Goal: Task Accomplishment & Management: Use online tool/utility

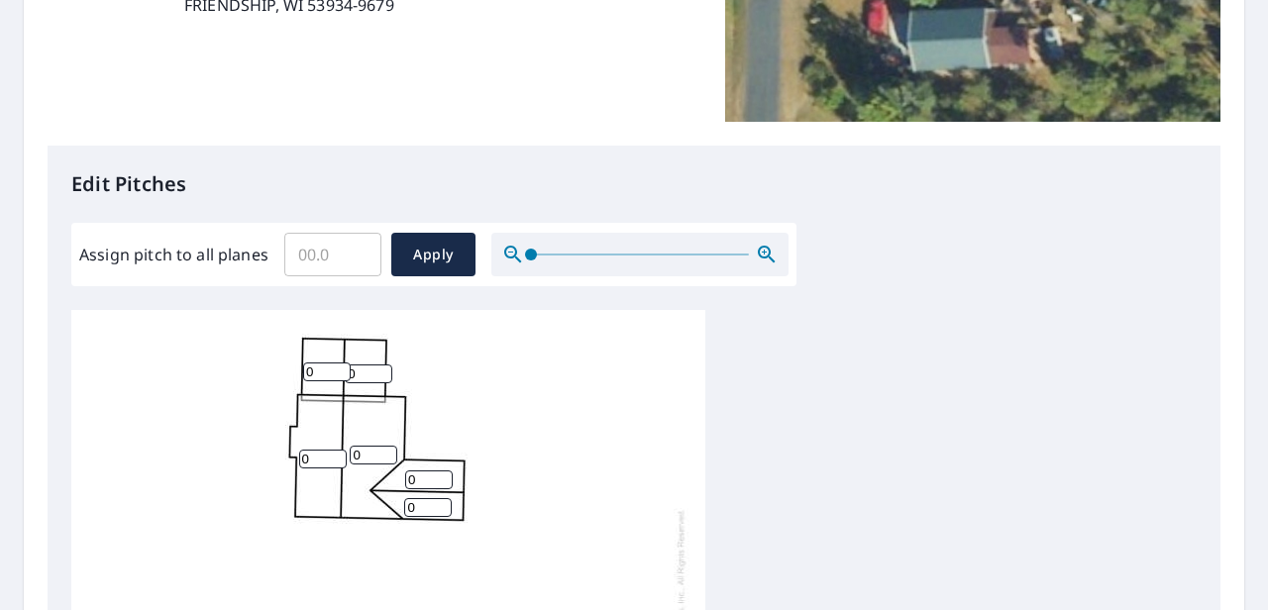
scroll to position [390, 0]
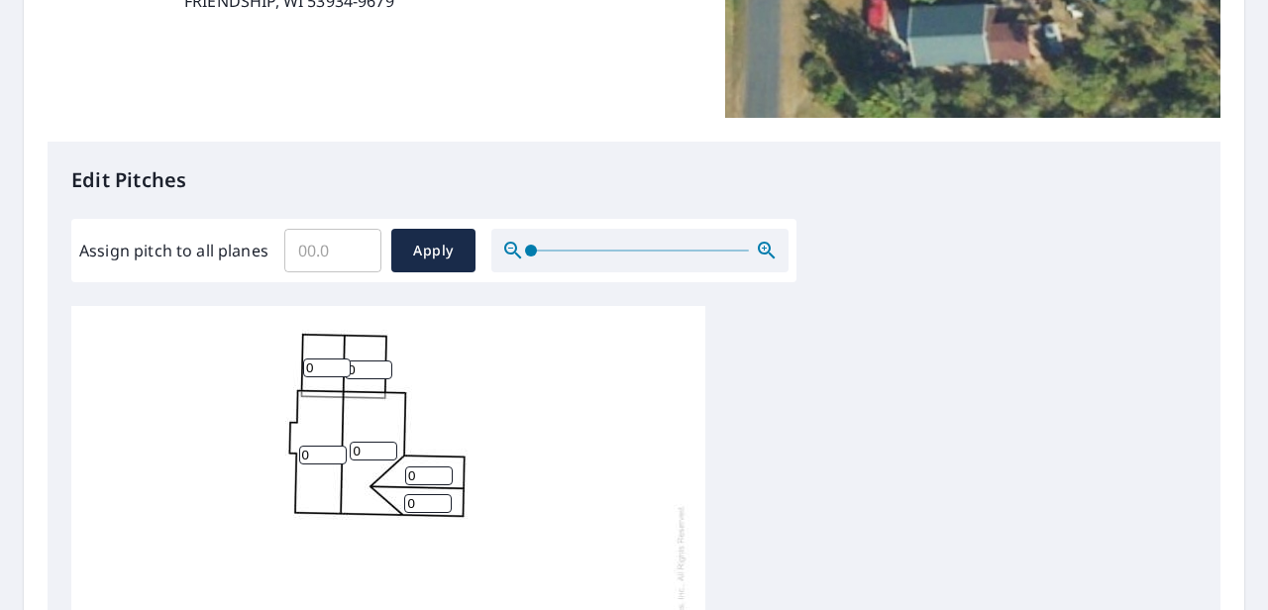
drag, startPoint x: 321, startPoint y: 365, endPoint x: 246, endPoint y: 377, distance: 76.4
click at [246, 377] on div "0 0 0 0 0 0 0 0 0 0" at bounding box center [388, 617] width 634 height 622
type input "4"
click at [358, 372] on input "0" at bounding box center [369, 370] width 48 height 19
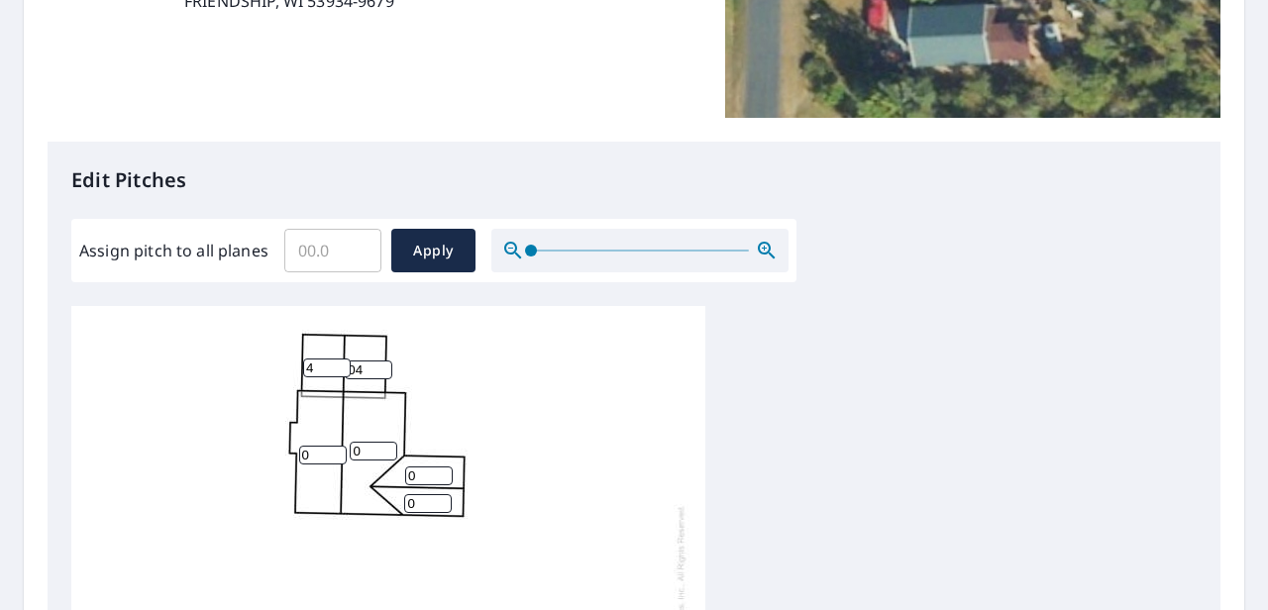
type input "04"
click at [317, 452] on input "0" at bounding box center [323, 455] width 48 height 19
type input "04"
click at [365, 445] on input "0" at bounding box center [374, 451] width 48 height 19
type input "04"
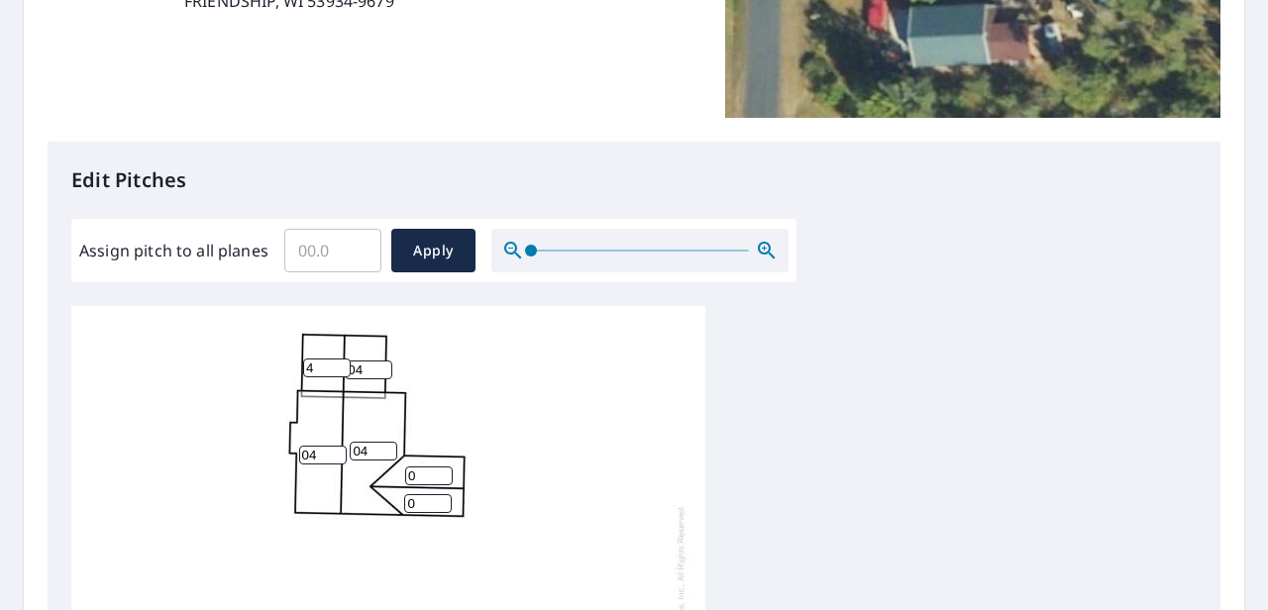
click at [429, 475] on input "0" at bounding box center [429, 476] width 48 height 19
type input "04"
click at [426, 513] on div "04 0 04 0 04 4 04 0 0 0" at bounding box center [388, 617] width 634 height 622
click at [426, 506] on input "0" at bounding box center [428, 503] width 48 height 19
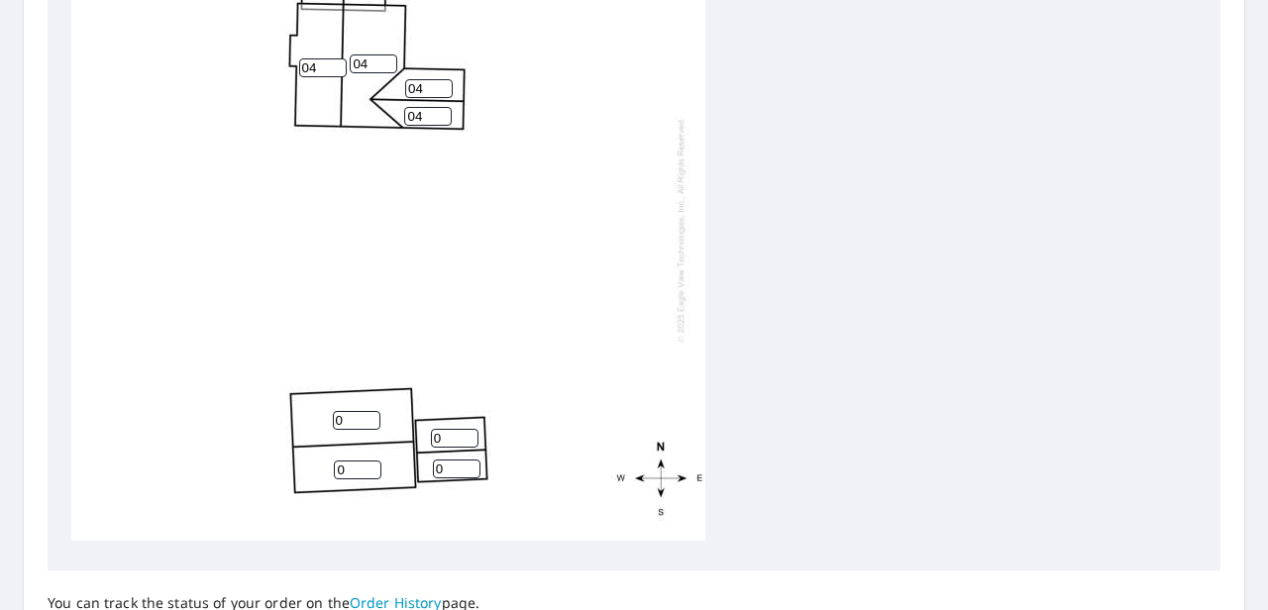
scroll to position [773, 0]
type input "04"
drag, startPoint x: 356, startPoint y: 403, endPoint x: 260, endPoint y: 406, distance: 96.1
click at [260, 406] on div "04 0 04 0 04 4 04 0 04 0" at bounding box center [388, 229] width 634 height 622
type input "4"
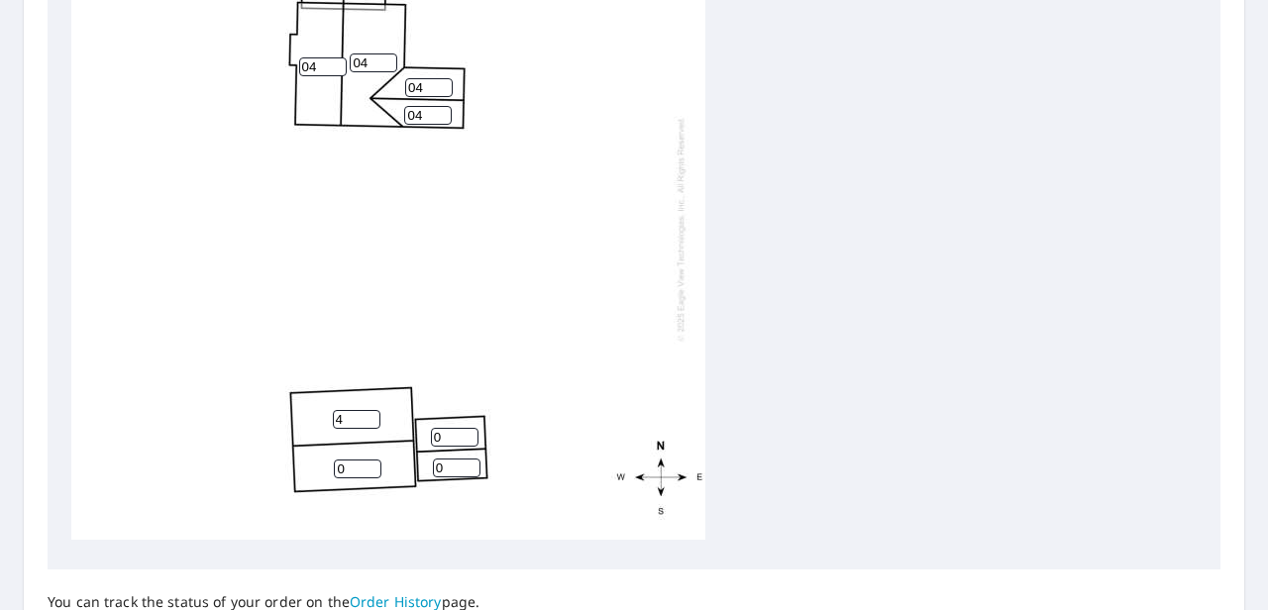
drag, startPoint x: 350, startPoint y: 456, endPoint x: 279, endPoint y: 458, distance: 70.4
click at [279, 458] on div "04 4 04 0 04 4 04 0 04 0" at bounding box center [388, 229] width 634 height 622
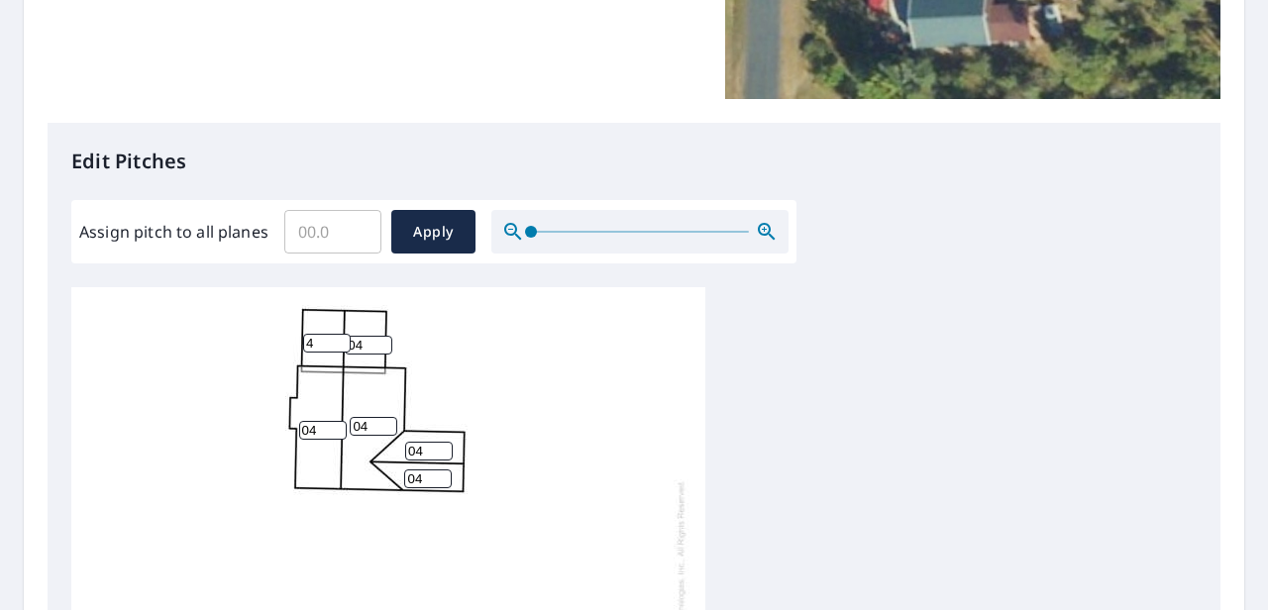
scroll to position [408, 0]
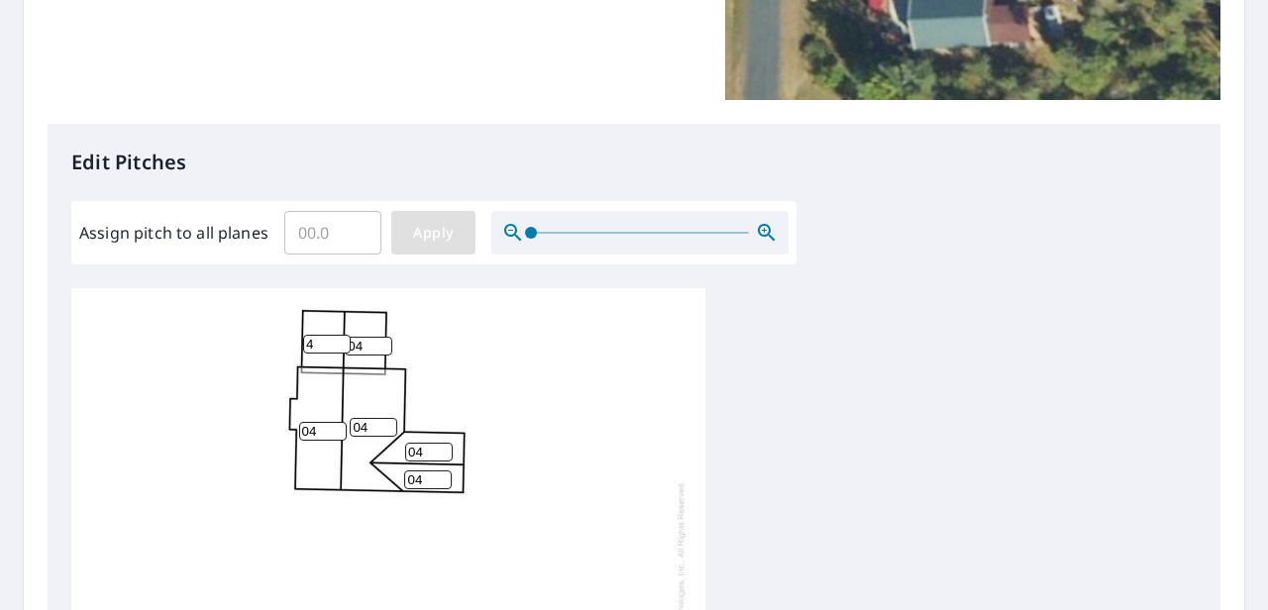
type input "4"
click at [439, 232] on span "Apply" at bounding box center [433, 233] width 52 height 25
click at [328, 335] on input "number" at bounding box center [327, 344] width 48 height 19
click at [349, 335] on input "4" at bounding box center [327, 344] width 48 height 19
type input "4"
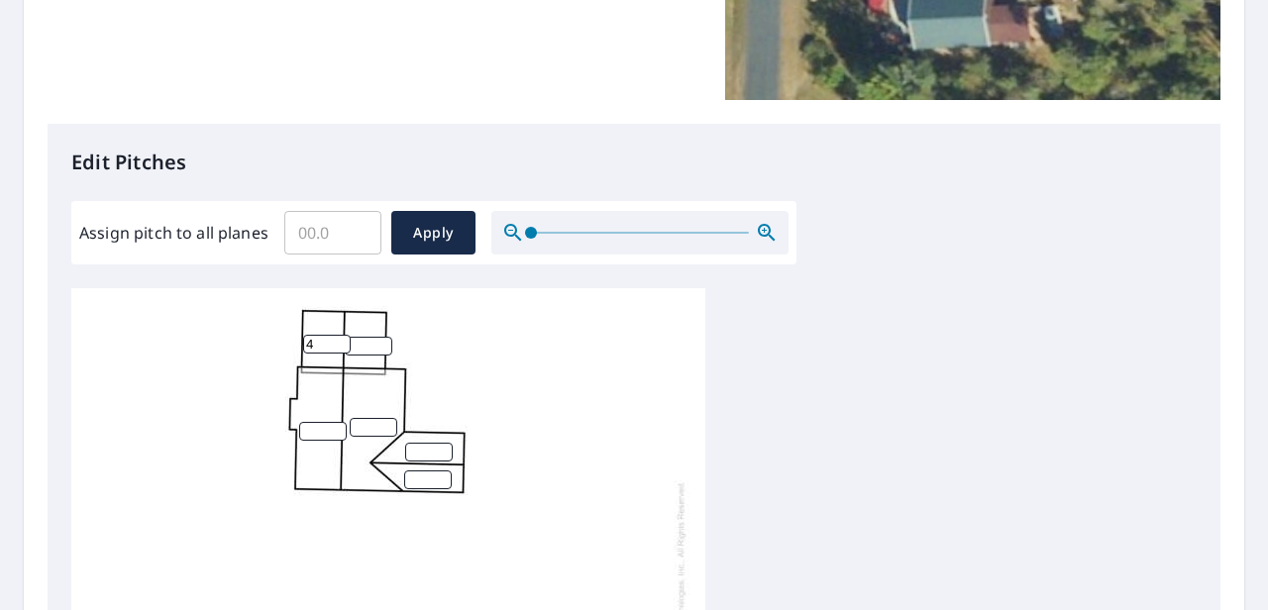
click at [360, 337] on input "number" at bounding box center [369, 346] width 48 height 19
type input "4"
click at [312, 422] on input "number" at bounding box center [323, 431] width 48 height 19
type input "4"
click at [368, 418] on input "number" at bounding box center [374, 427] width 48 height 19
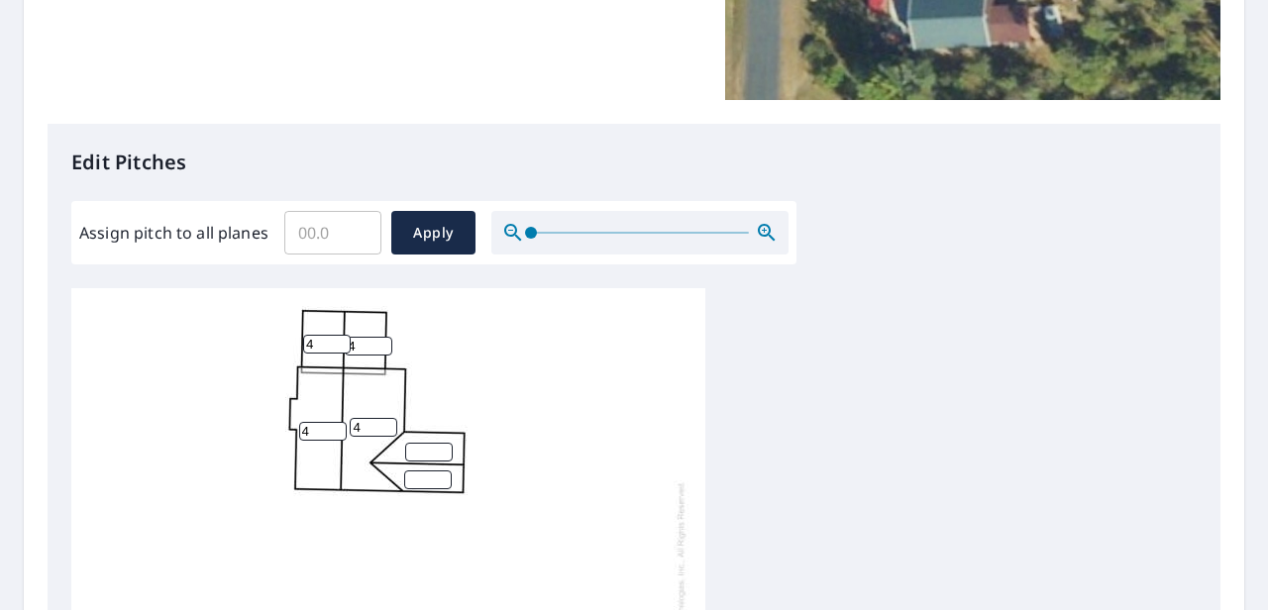
type input "4"
click at [414, 443] on input "number" at bounding box center [429, 452] width 48 height 19
type input "4"
click at [413, 470] on input "number" at bounding box center [428, 479] width 48 height 19
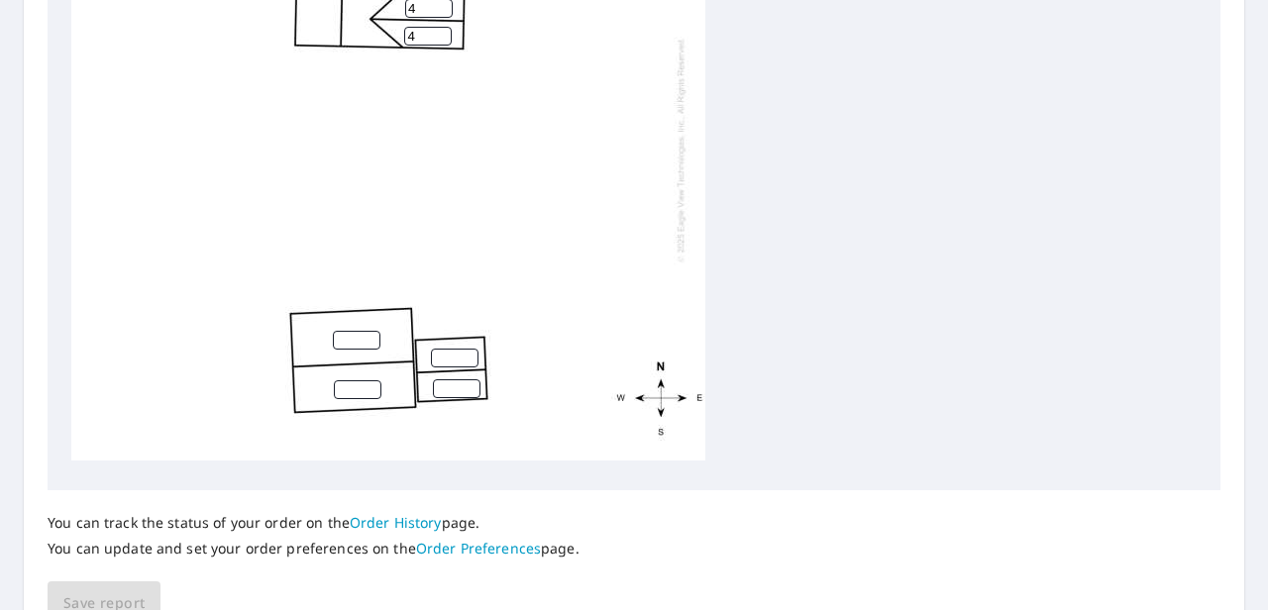
scroll to position [856, 0]
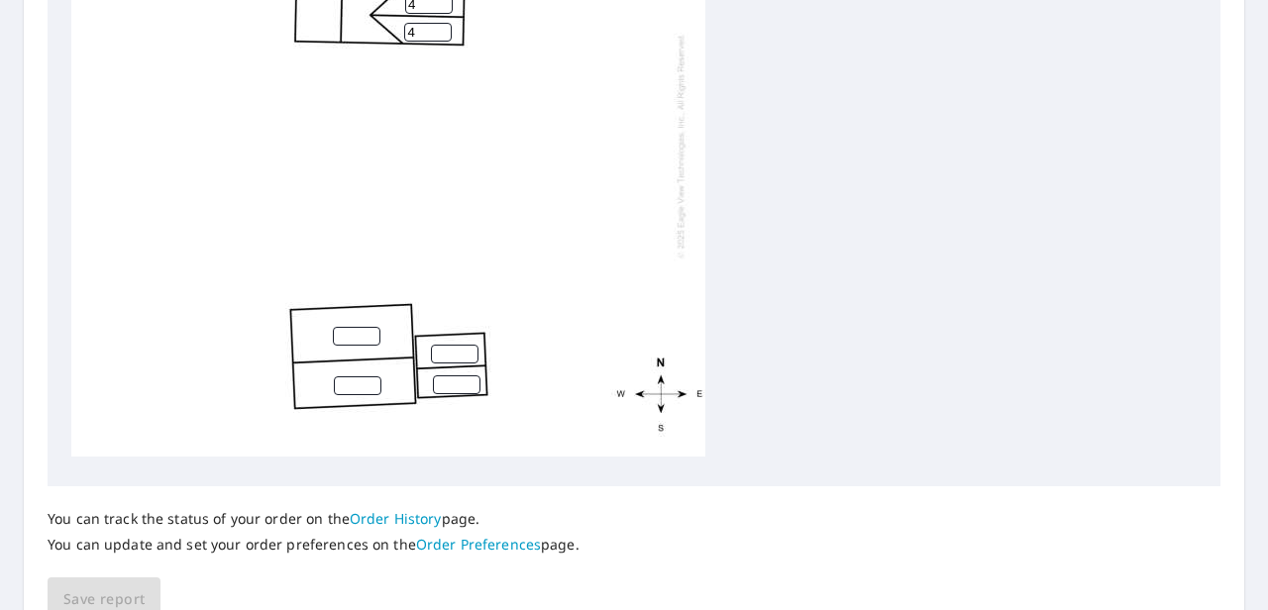
type input "4"
click at [359, 327] on input "number" at bounding box center [357, 336] width 48 height 19
type input "4"
click at [351, 376] on input "number" at bounding box center [358, 385] width 48 height 19
type input "4"
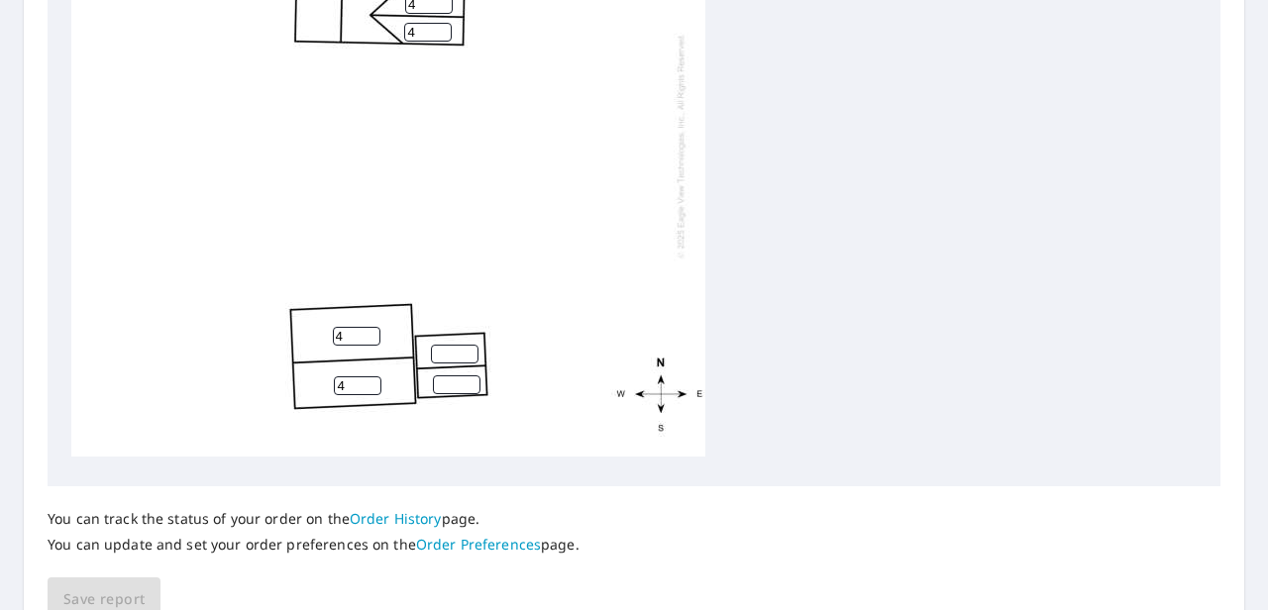
click at [451, 345] on input "number" at bounding box center [455, 354] width 48 height 19
type input "0"
click at [443, 375] on input "number" at bounding box center [457, 384] width 48 height 19
type input "0"
click at [125, 591] on span "Save report" at bounding box center [103, 599] width 81 height 25
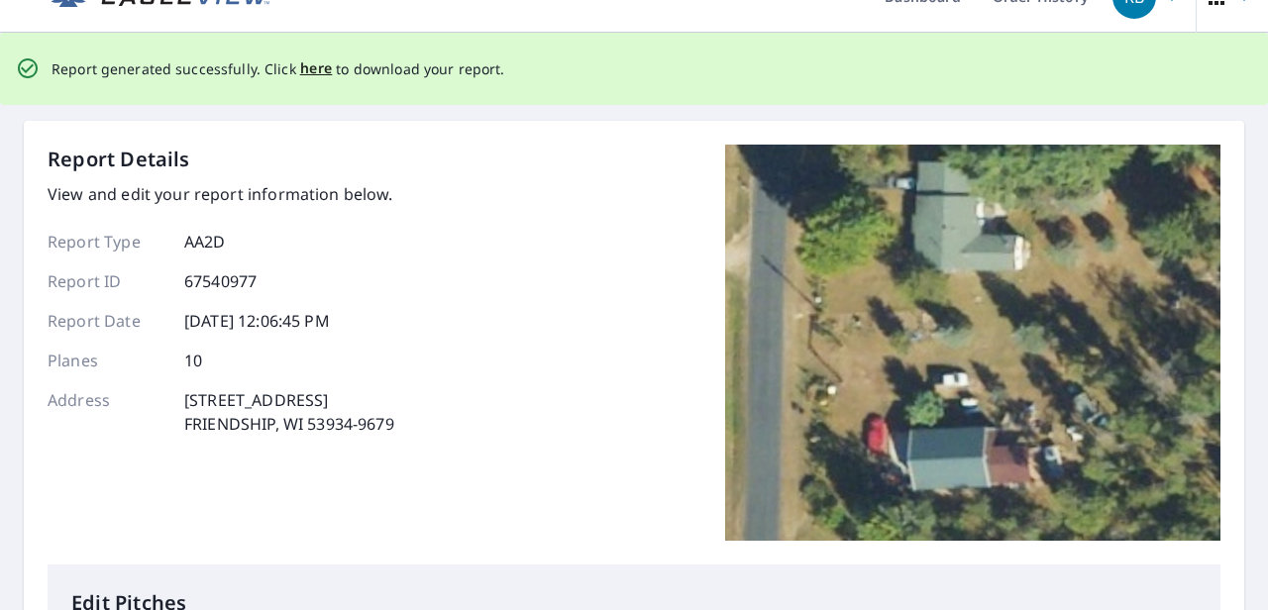
scroll to position [0, 0]
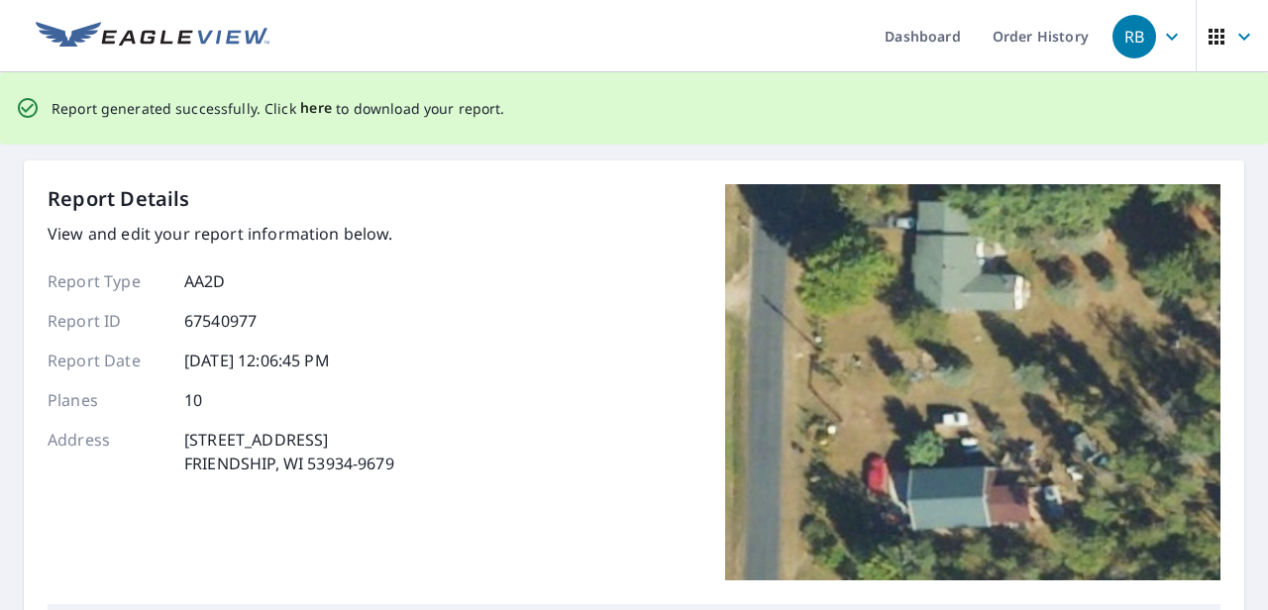
click at [310, 113] on span "here" at bounding box center [316, 108] width 33 height 25
